Goal: Information Seeking & Learning: Find specific fact

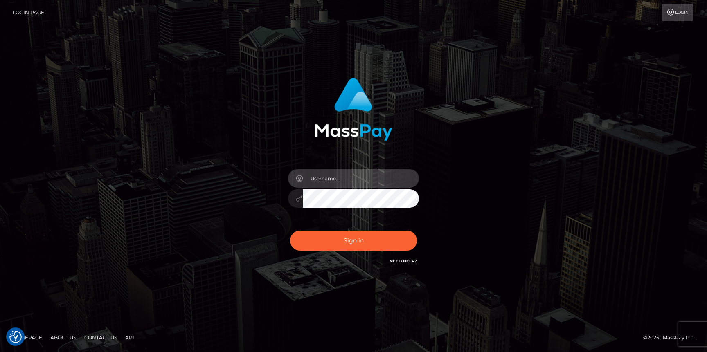
click at [316, 176] on input "text" at bounding box center [361, 178] width 116 height 18
type input "Neel Bhalla"
click at [290, 231] on button "Sign in" at bounding box center [353, 241] width 127 height 20
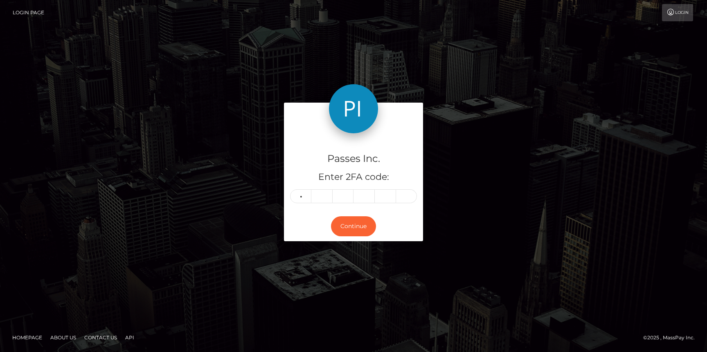
type input "0"
type input "9"
type input "8"
type input "1"
type input "3"
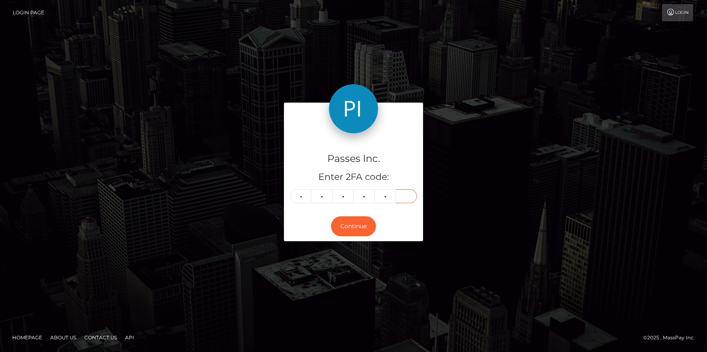
type input "4"
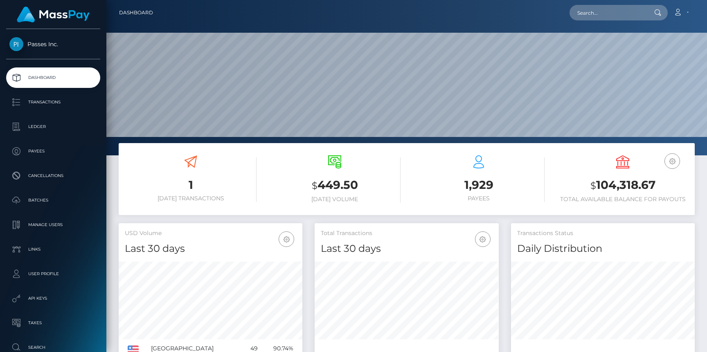
scroll to position [145, 184]
click at [32, 102] on p "Transactions" at bounding box center [53, 102] width 88 height 12
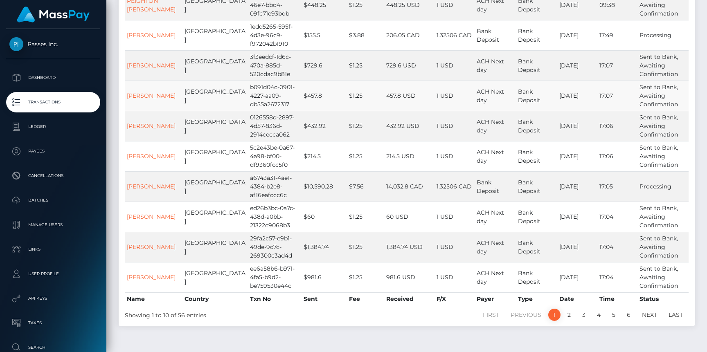
scroll to position [169, 0]
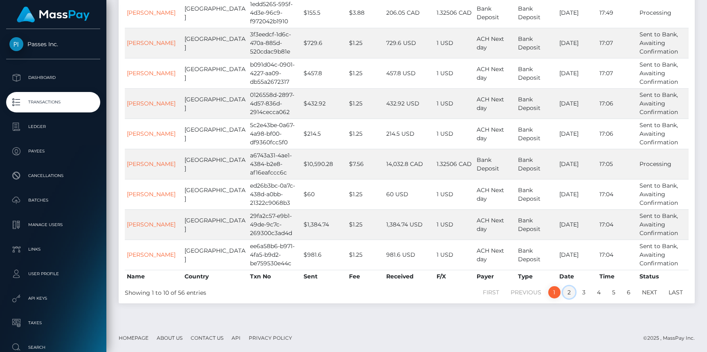
click at [567, 289] on link "2" at bounding box center [569, 293] width 12 height 12
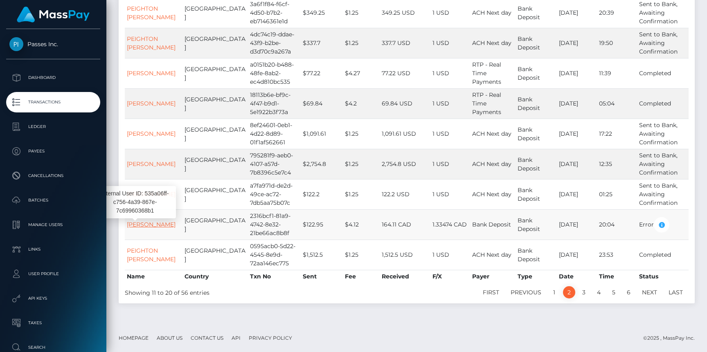
click at [133, 223] on link "[PERSON_NAME]" at bounding box center [151, 224] width 49 height 7
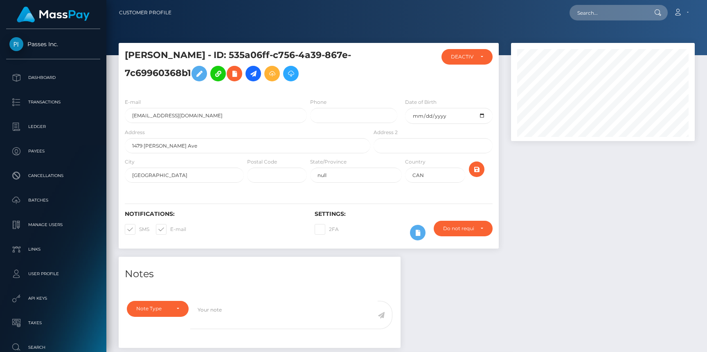
scroll to position [98, 184]
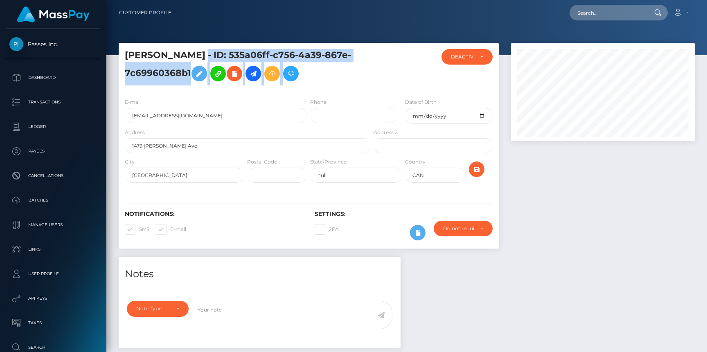
drag, startPoint x: 177, startPoint y: 57, endPoint x: 380, endPoint y: 56, distance: 203.1
click at [380, 57] on div "XIN LI - ID: 535a06ff-c756-4a39-867e-7c69960368b1 ACTIVE" at bounding box center [309, 70] width 380 height 43
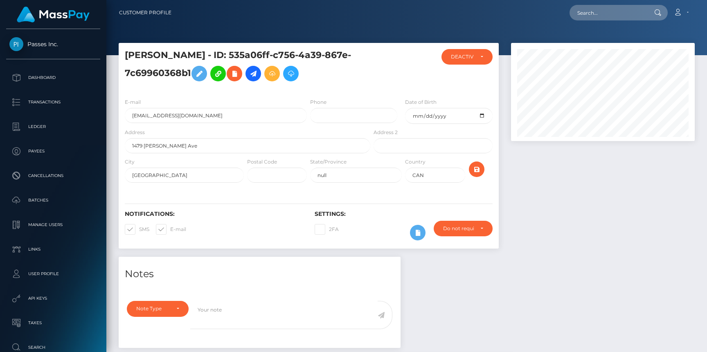
click at [363, 49] on h5 "XIN LI - ID: 535a06ff-c756-4a39-867e-7c69960368b1" at bounding box center [245, 67] width 241 height 36
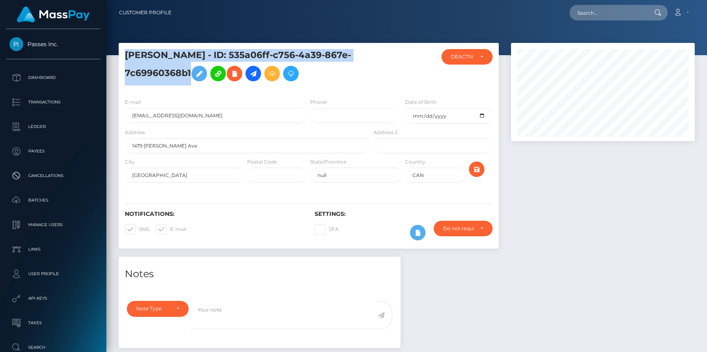
click at [363, 49] on h5 "XIN LI - ID: 535a06ff-c756-4a39-867e-7c69960368b1" at bounding box center [245, 67] width 241 height 36
copy h5 "XIN LI - ID: 535a06ff-c756-4a39-867e-7c69960368b1"
